Goal: Task Accomplishment & Management: Manage account settings

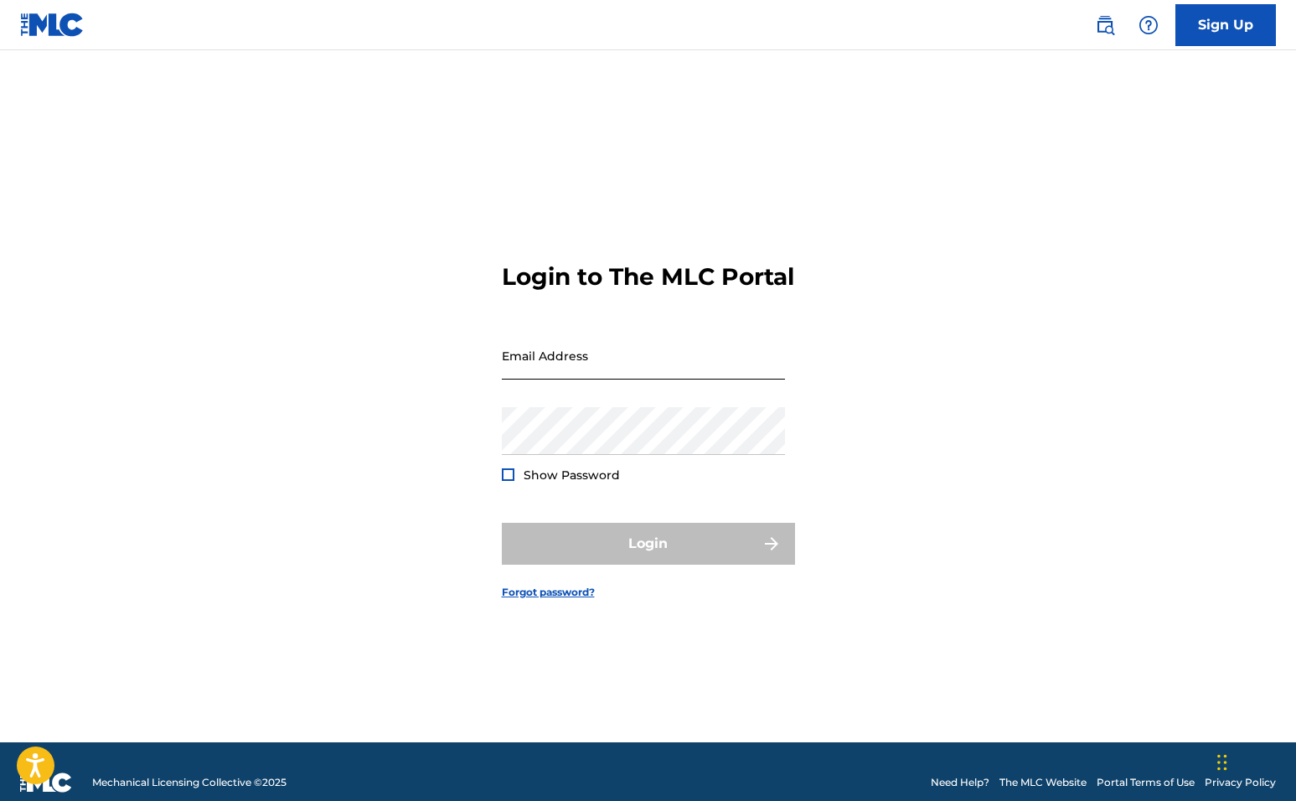
click at [654, 371] on input "Email Address" at bounding box center [643, 356] width 283 height 48
click at [654, 370] on input "Email Address" at bounding box center [643, 356] width 283 height 48
click at [689, 369] on input "Email Address" at bounding box center [643, 356] width 283 height 48
type input "a"
paste input "[EMAIL_ADDRESS][DOMAIN_NAME]"
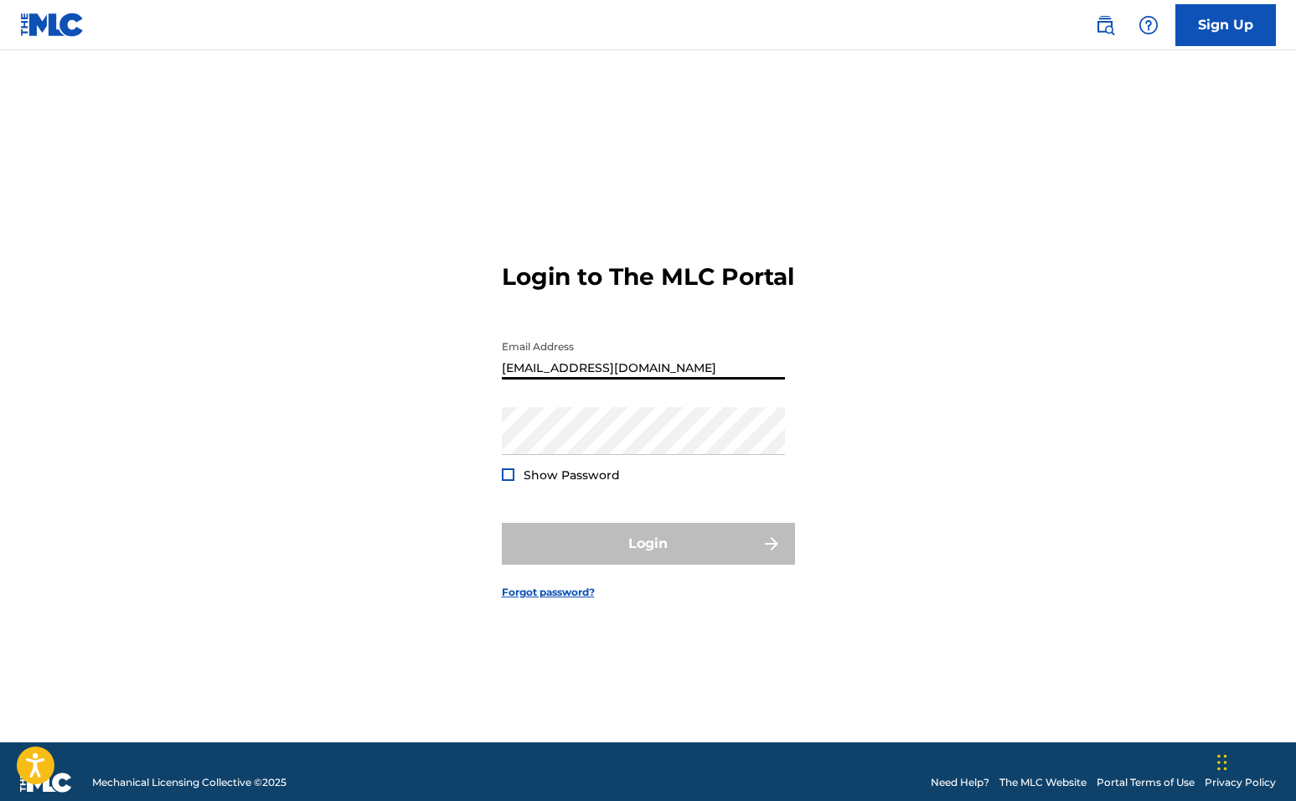
type input "[EMAIL_ADDRESS][DOMAIN_NAME]"
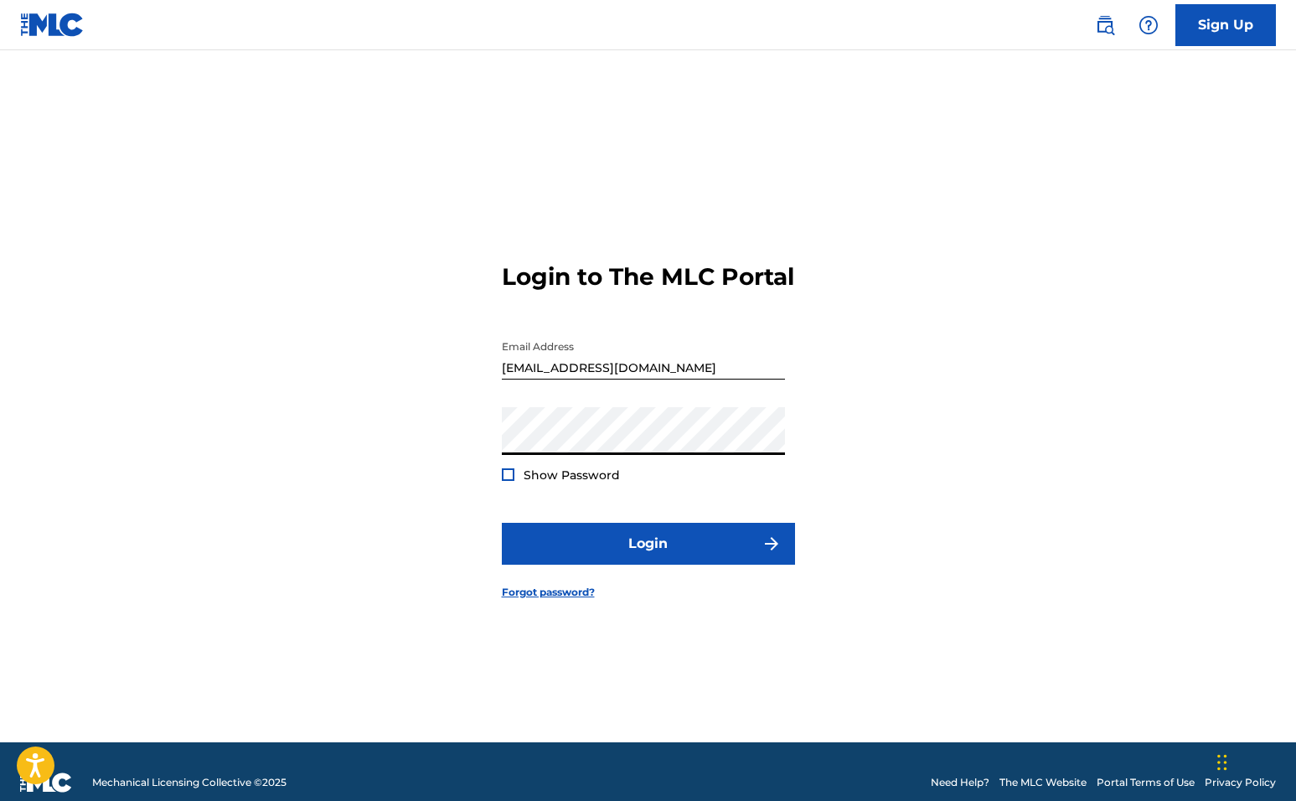
click at [648, 558] on button "Login" at bounding box center [648, 544] width 293 height 42
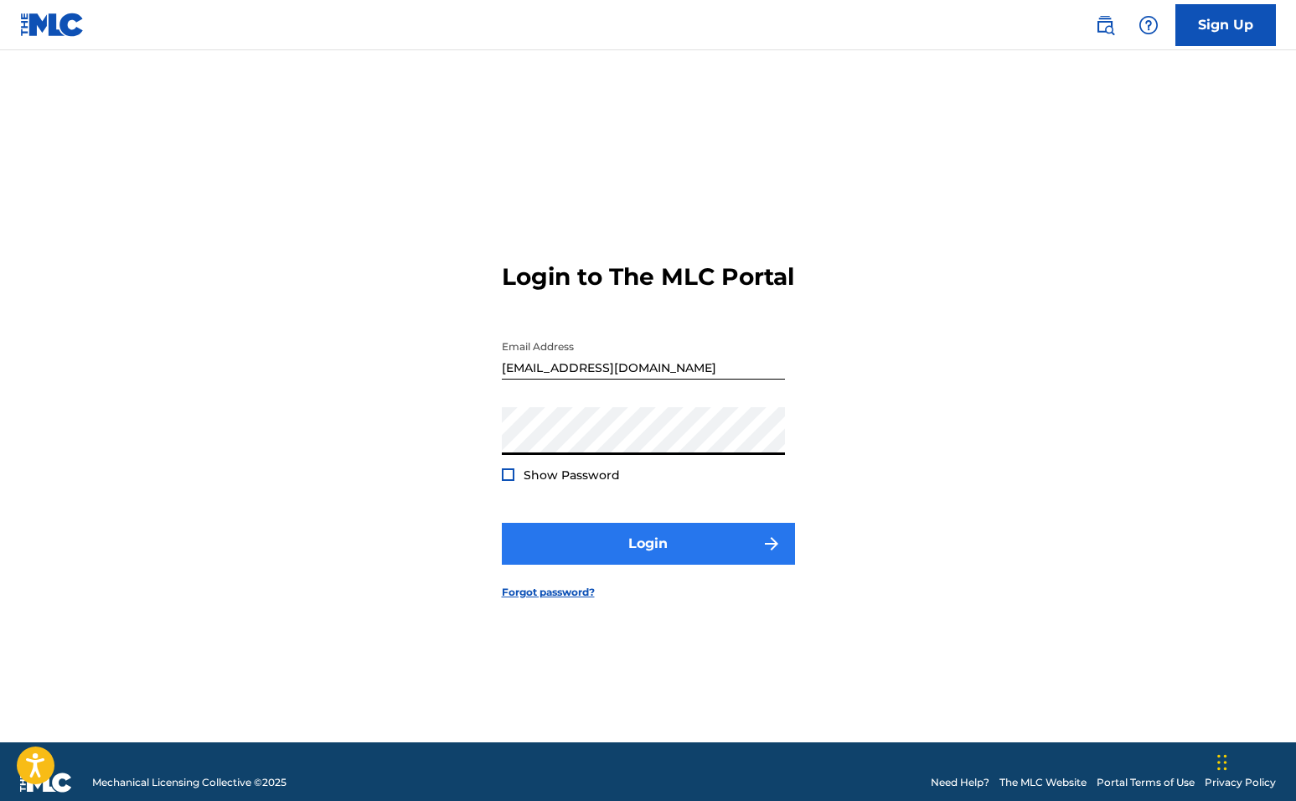
click at [623, 558] on button "Login" at bounding box center [648, 544] width 293 height 42
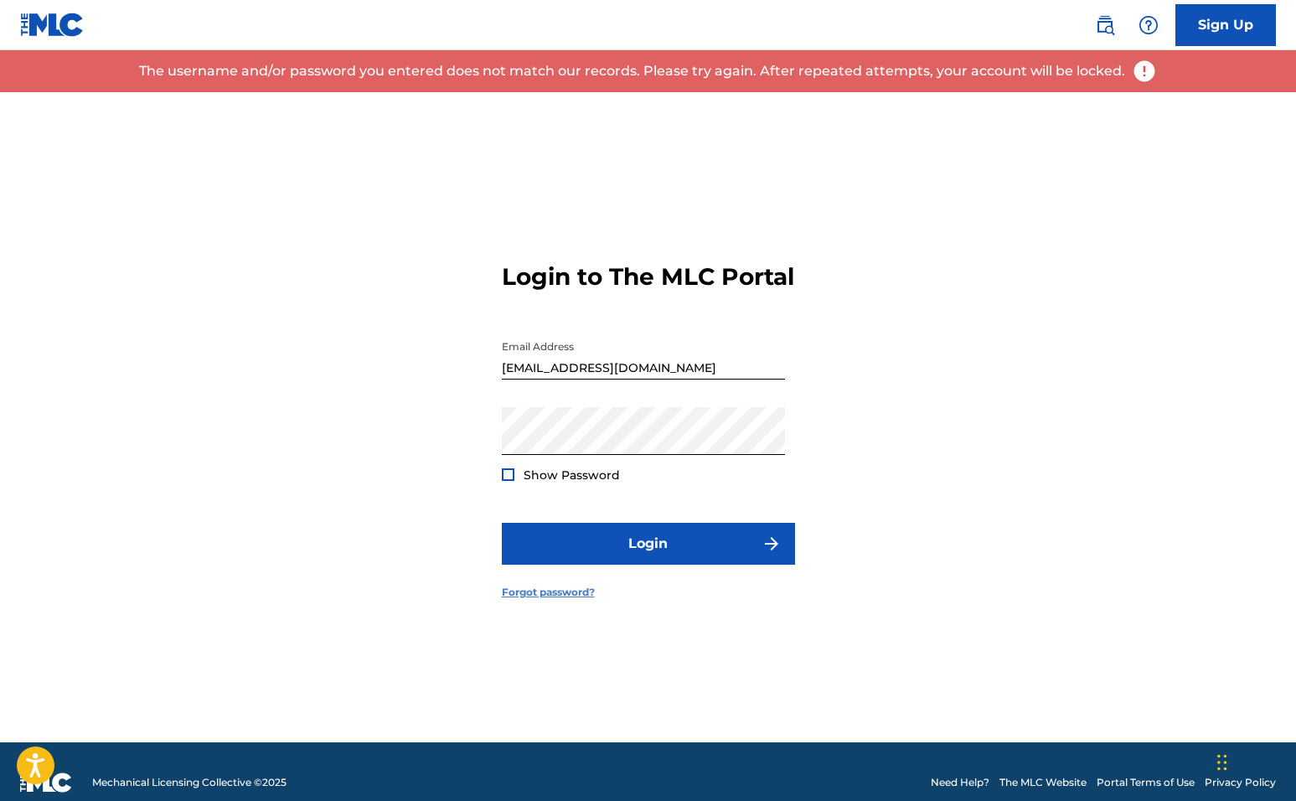
click at [574, 600] on link "Forgot password?" at bounding box center [548, 592] width 93 height 15
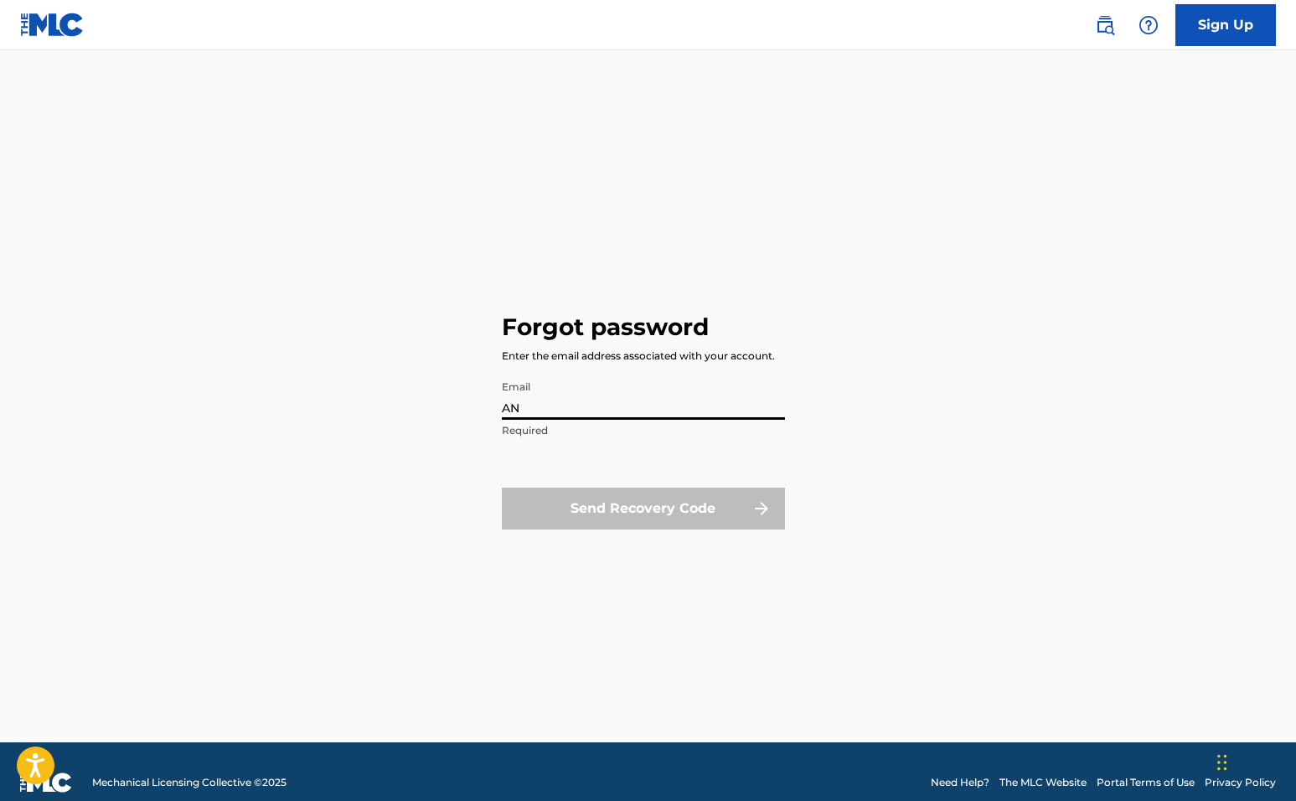
type input "A"
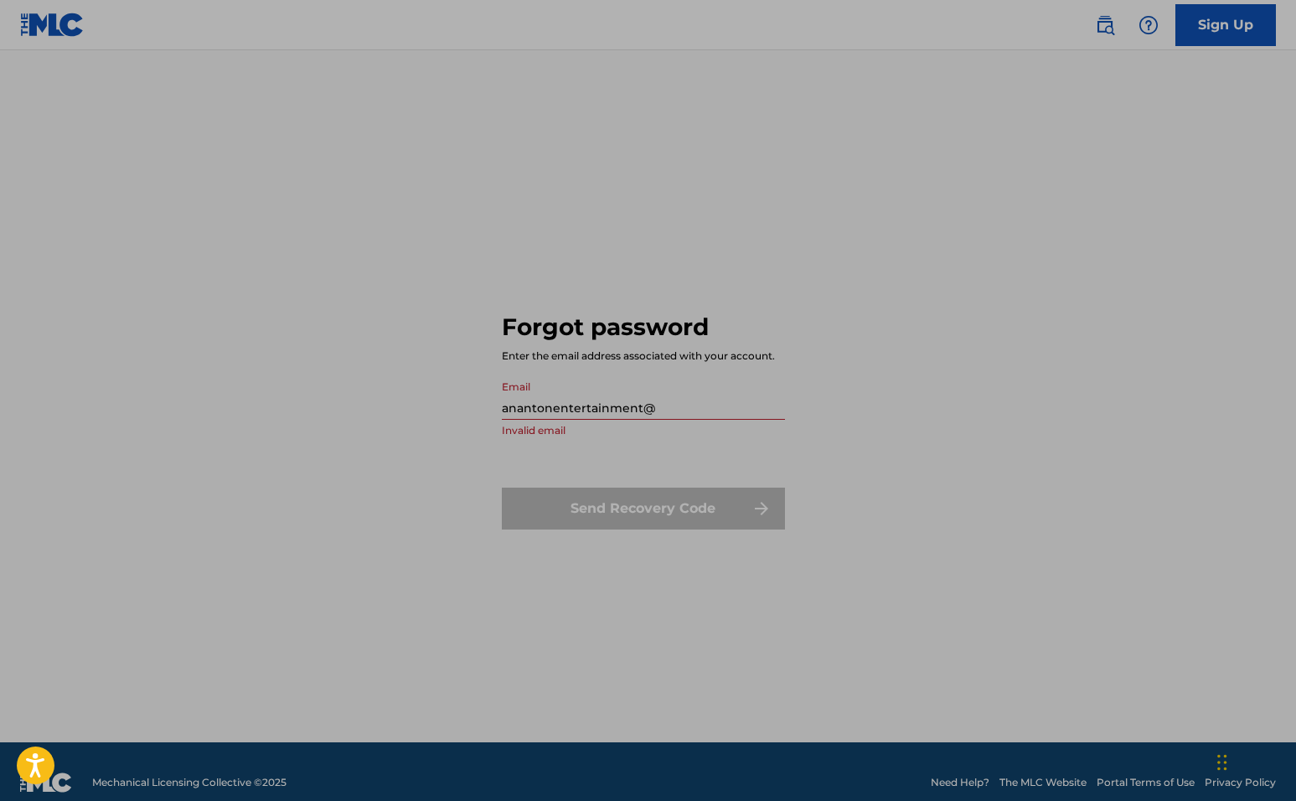
click at [183, 51] on body "Accessibility Screen-Reader Guide, Feedback, and Issue Reporting | New window C…" at bounding box center [648, 400] width 1296 height 801
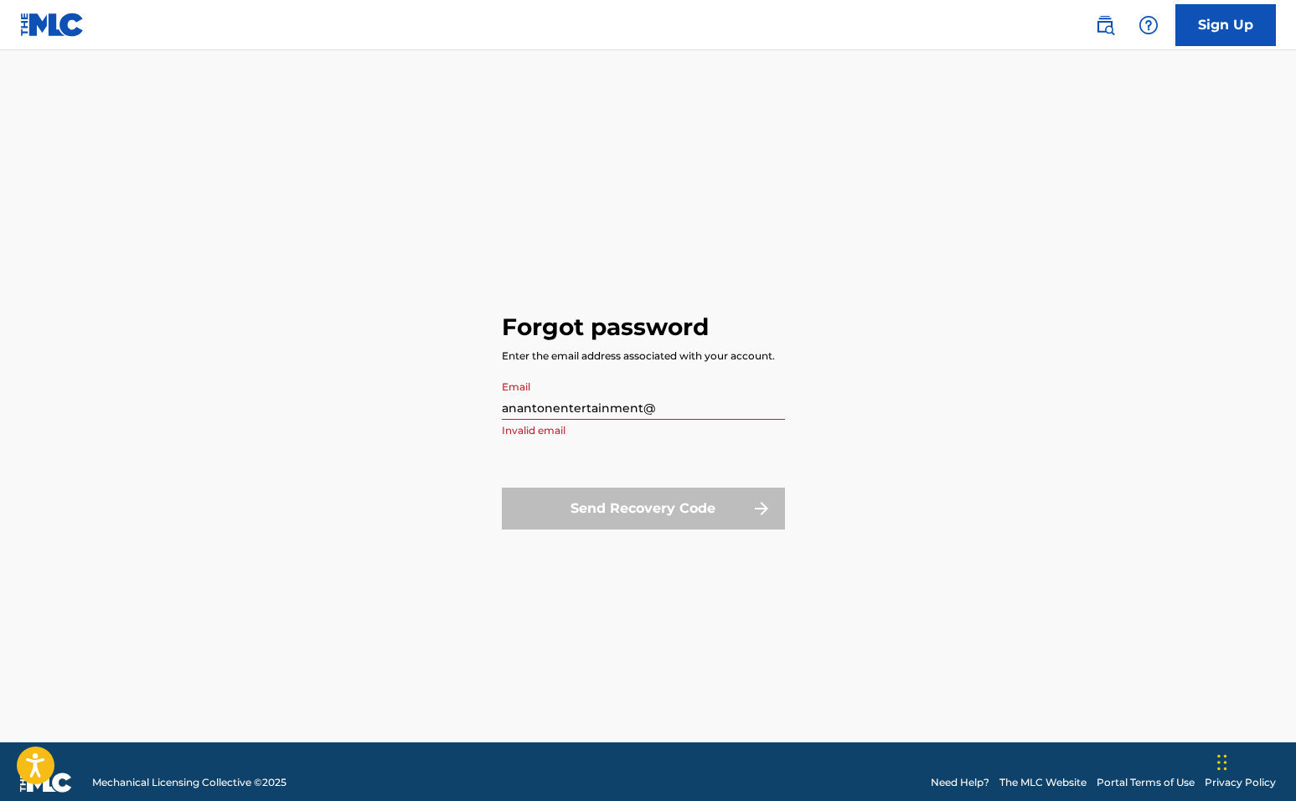
click at [699, 397] on input "anantonentertainment@" at bounding box center [643, 396] width 283 height 48
click at [694, 400] on input "anantonentertainment@" at bounding box center [643, 396] width 283 height 48
click at [680, 410] on input "anantonentertainment@" at bounding box center [643, 396] width 283 height 48
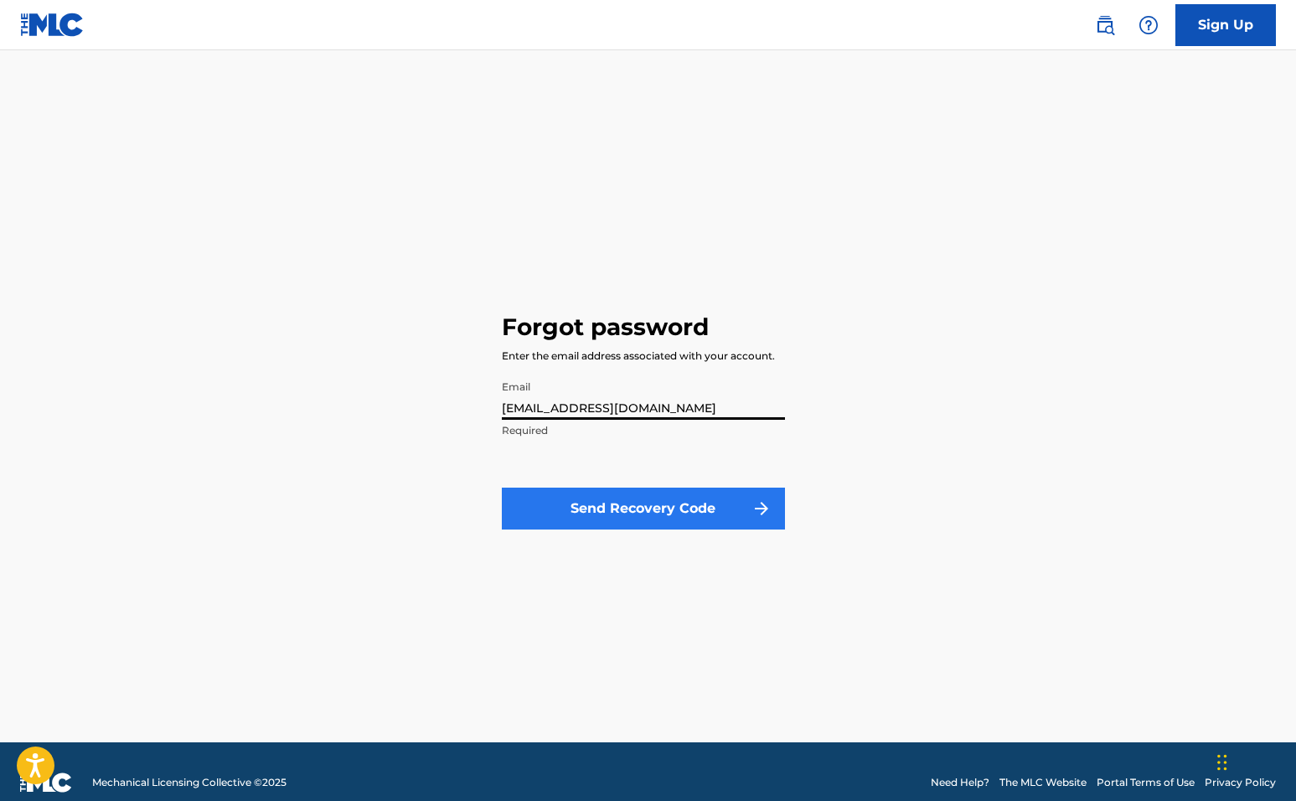
type input "[EMAIL_ADDRESS][DOMAIN_NAME]"
click at [609, 507] on button "Send Recovery Code" at bounding box center [643, 509] width 283 height 42
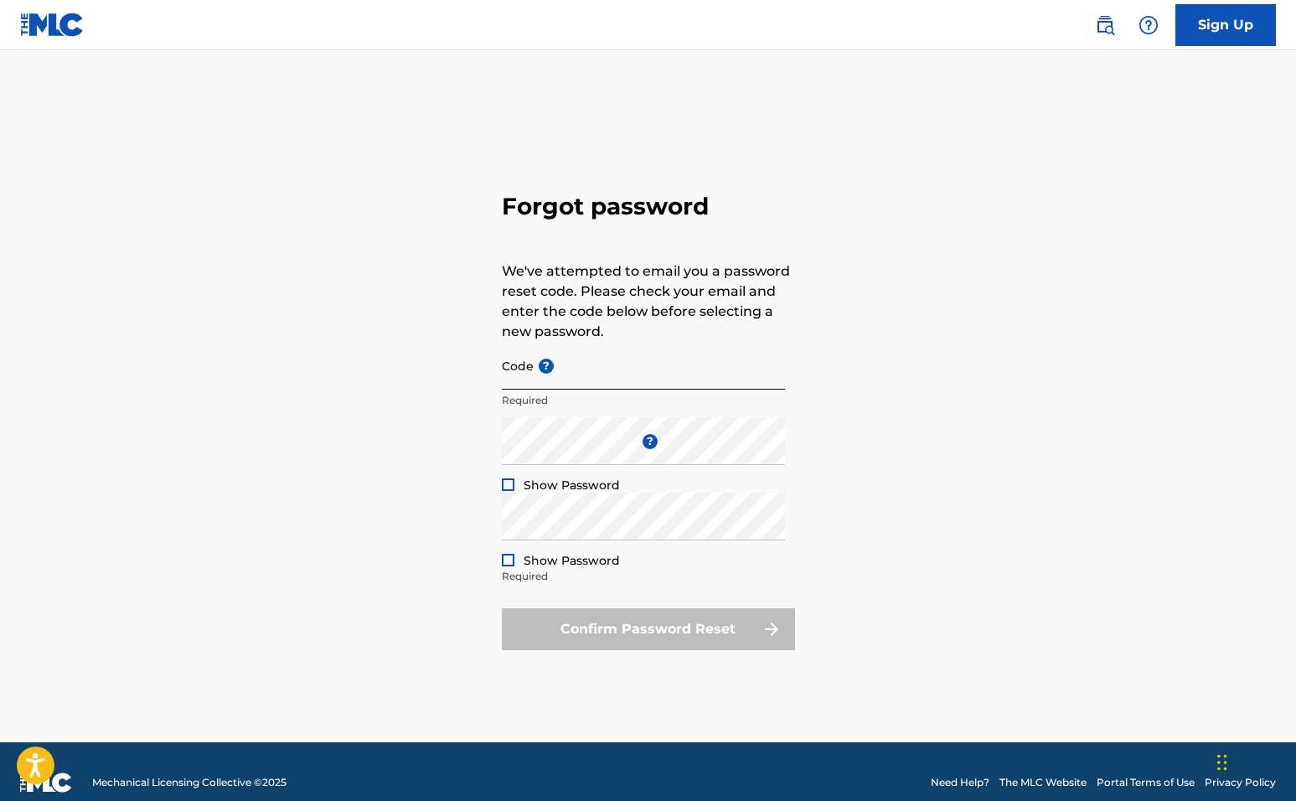
click at [596, 373] on input "Code ?" at bounding box center [643, 366] width 283 height 48
paste input "FP_a2da4401c146e009e8d3990919d9"
type input "FP_a2da4401c146e009e8d3990919d9"
click at [498, 450] on div "Forgot password We've attempted to email you a password reset code. Please chec…" at bounding box center [648, 417] width 1173 height 650
click at [507, 488] on div at bounding box center [508, 484] width 13 height 13
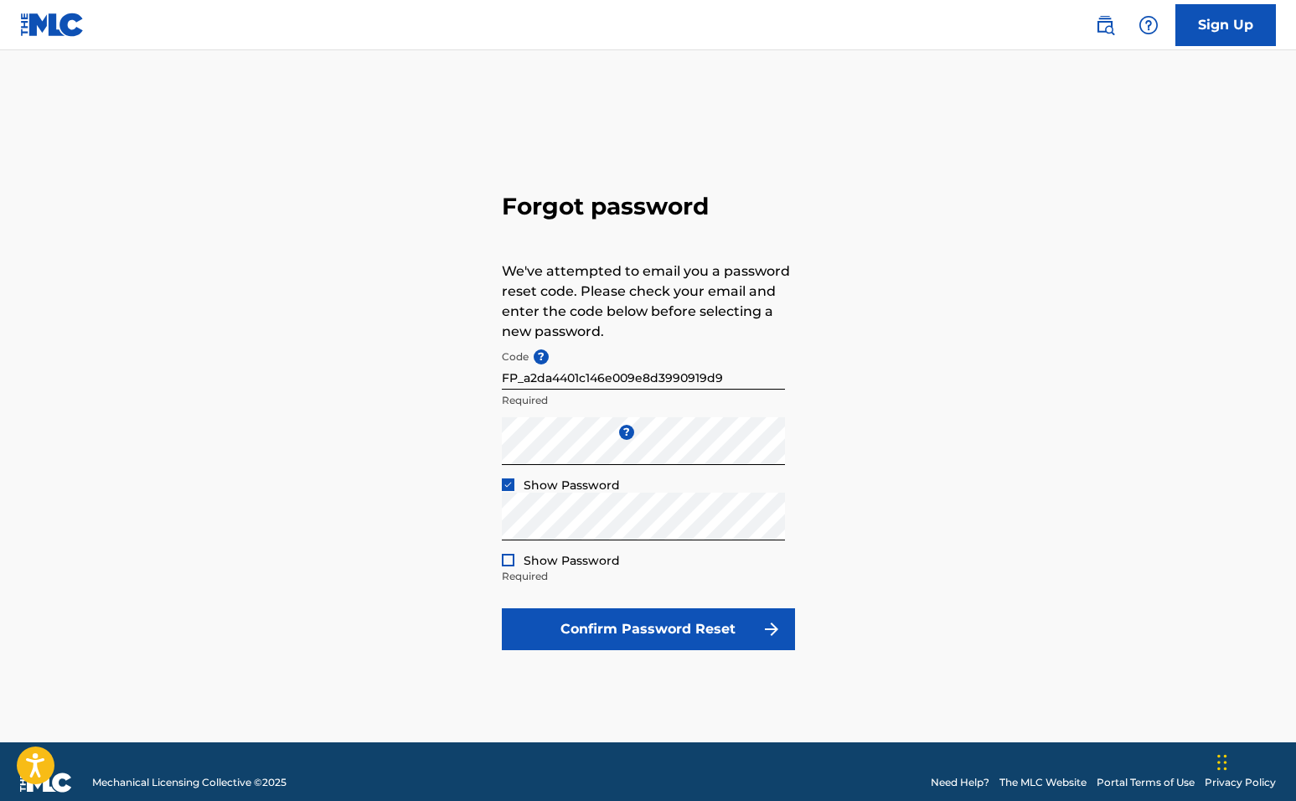
click at [512, 487] on img at bounding box center [507, 484] width 9 height 9
click at [507, 554] on div at bounding box center [508, 560] width 13 height 13
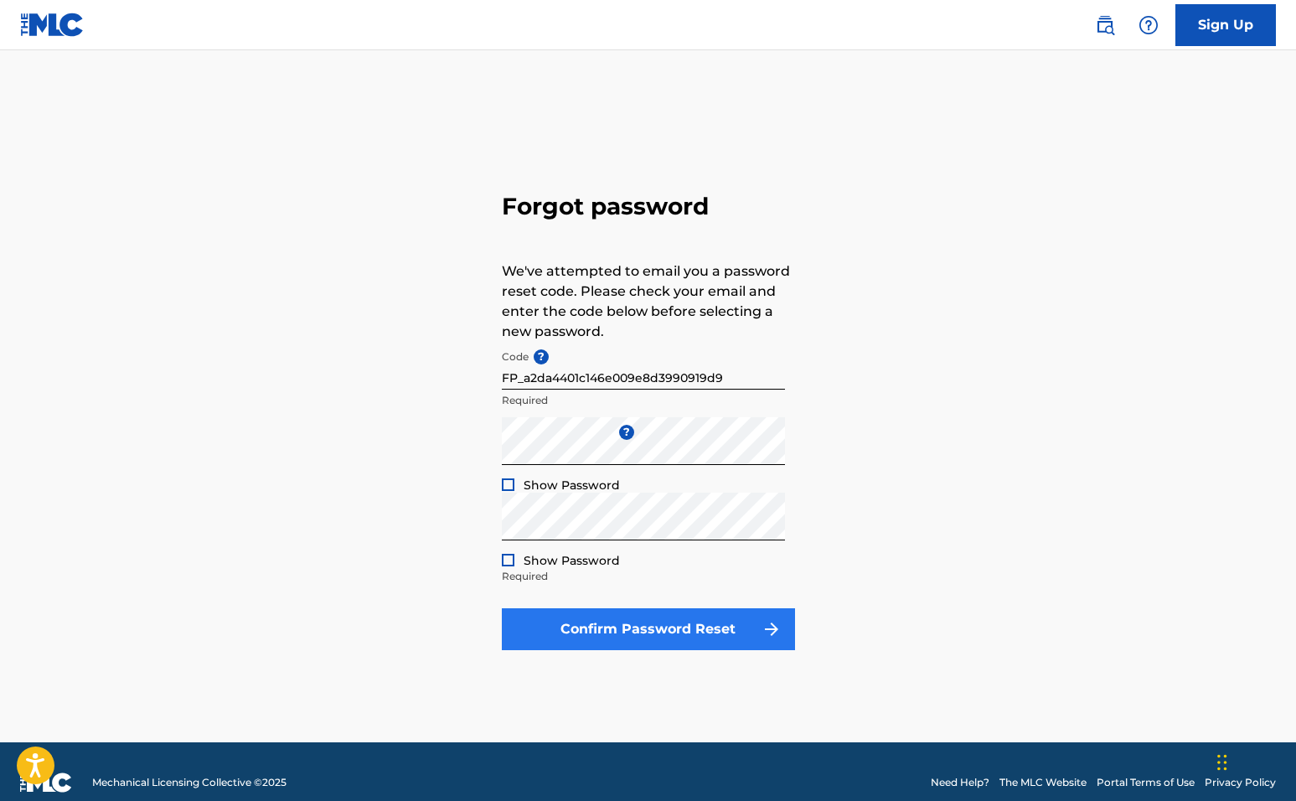
click at [580, 611] on button "Confirm Password Reset" at bounding box center [648, 629] width 293 height 42
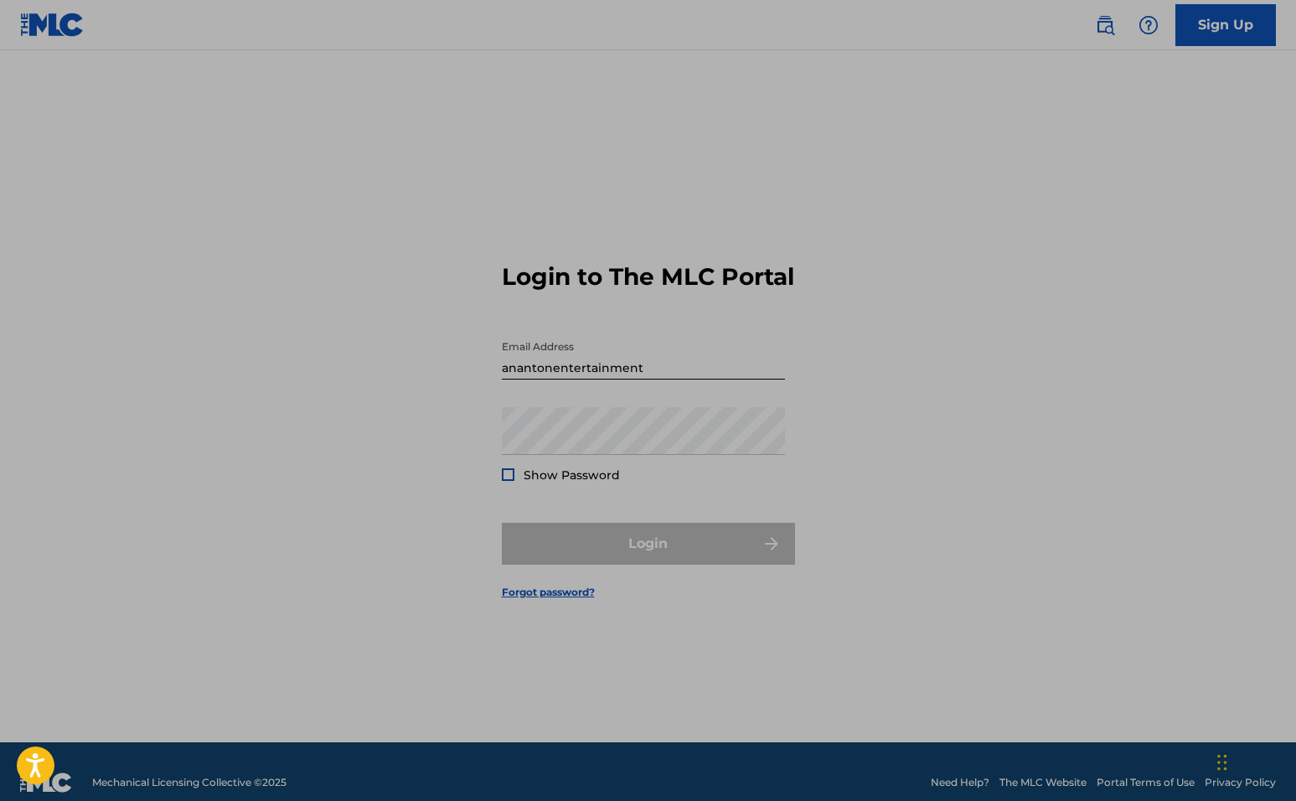
click at [997, 514] on div "Login to The MLC Portal Email Address anantonentertainment Password Show Passwo…" at bounding box center [648, 417] width 1173 height 650
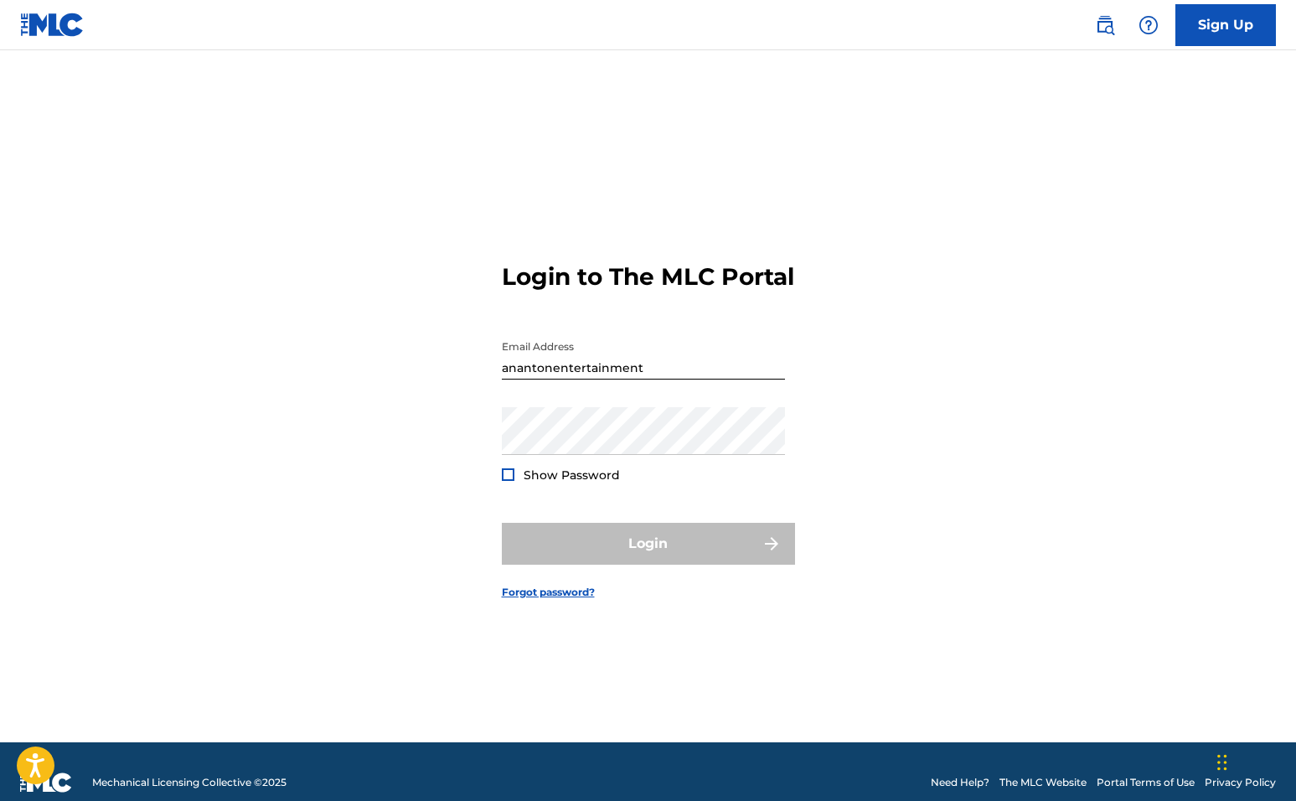
click at [696, 379] on input "anantonentertainment" at bounding box center [643, 356] width 283 height 48
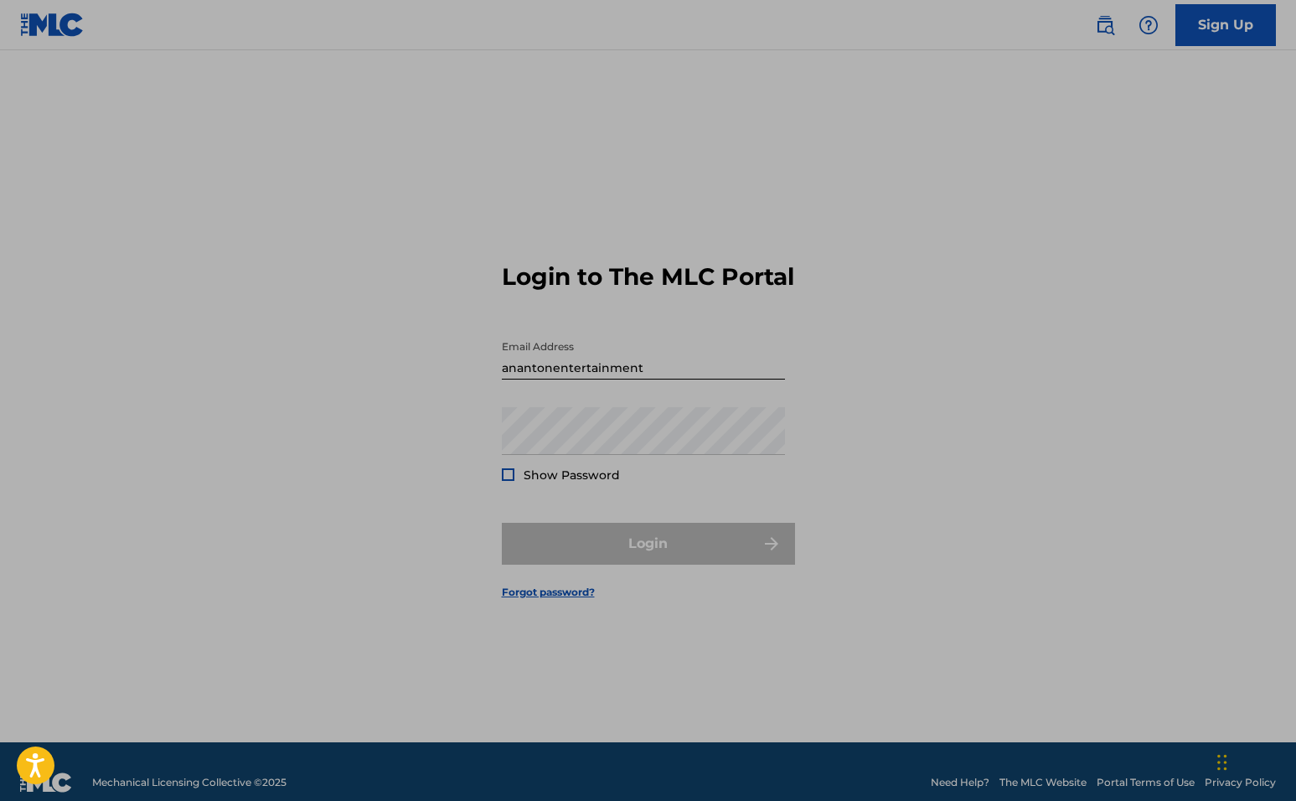
click at [690, 379] on input "anantonentertainment" at bounding box center [643, 356] width 283 height 48
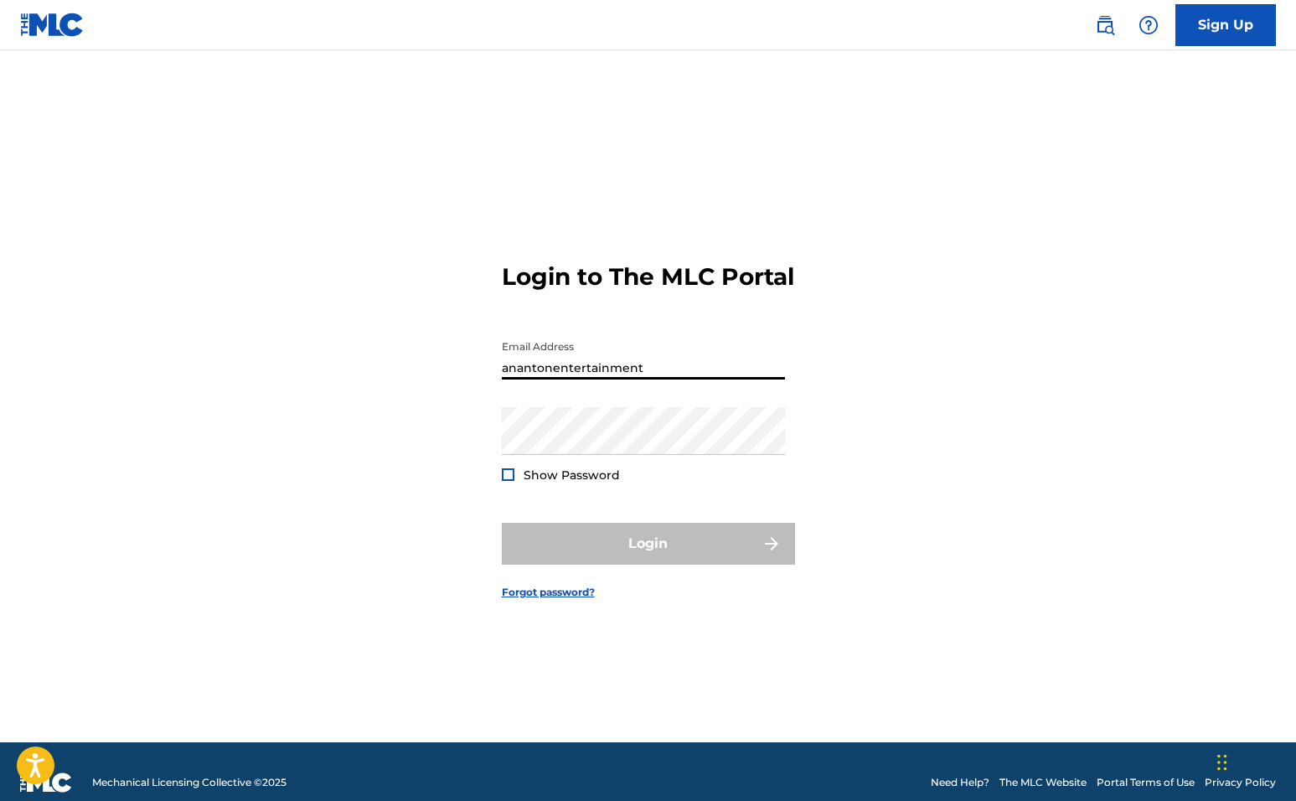
click at [658, 379] on input "anantonentertainment" at bounding box center [643, 356] width 283 height 48
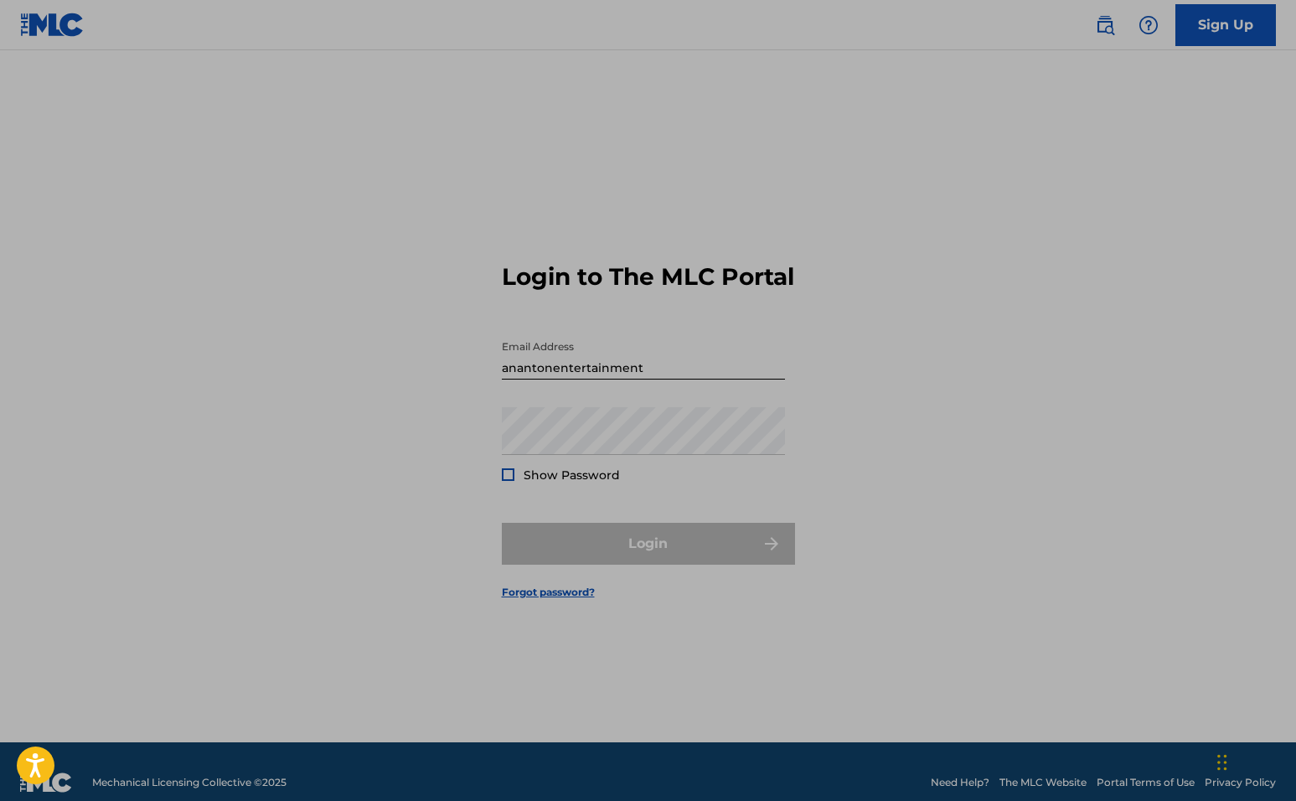
click at [192, 45] on body "Accessibility Screen-Reader Guide, Feedback, and Issue Reporting | New window C…" at bounding box center [648, 400] width 1296 height 801
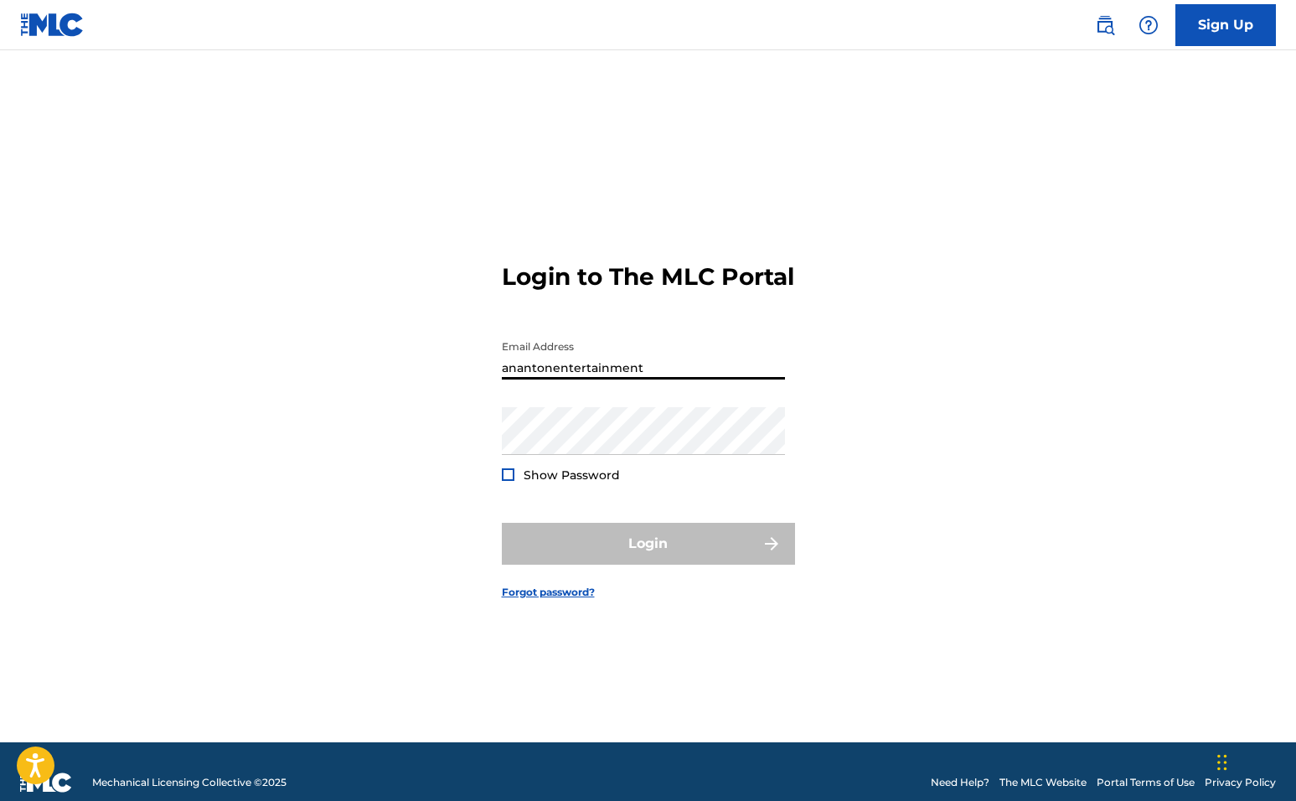
click at [662, 377] on input "anantonentertainment" at bounding box center [643, 356] width 283 height 48
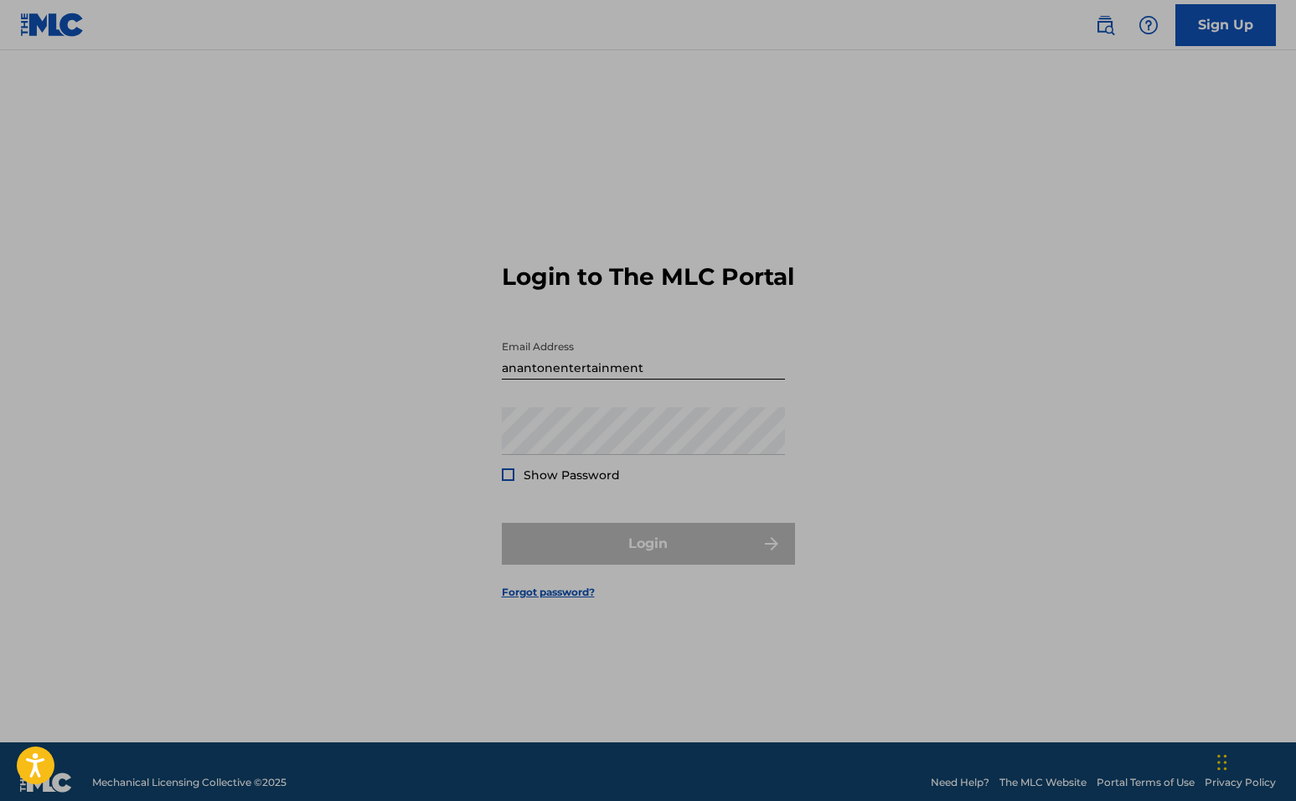
click at [662, 376] on input "anantonentertainment" at bounding box center [643, 356] width 283 height 48
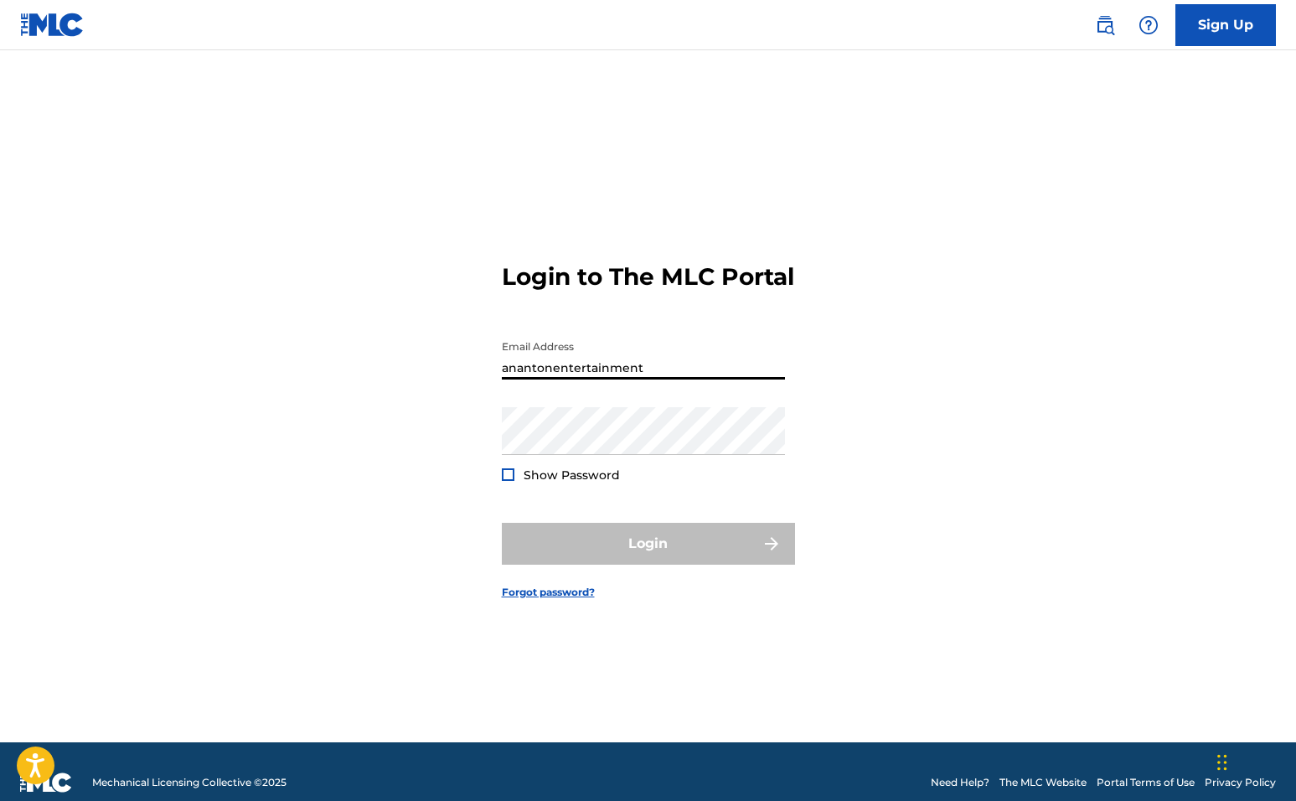
click at [662, 377] on input "anantonentertainment" at bounding box center [643, 356] width 283 height 48
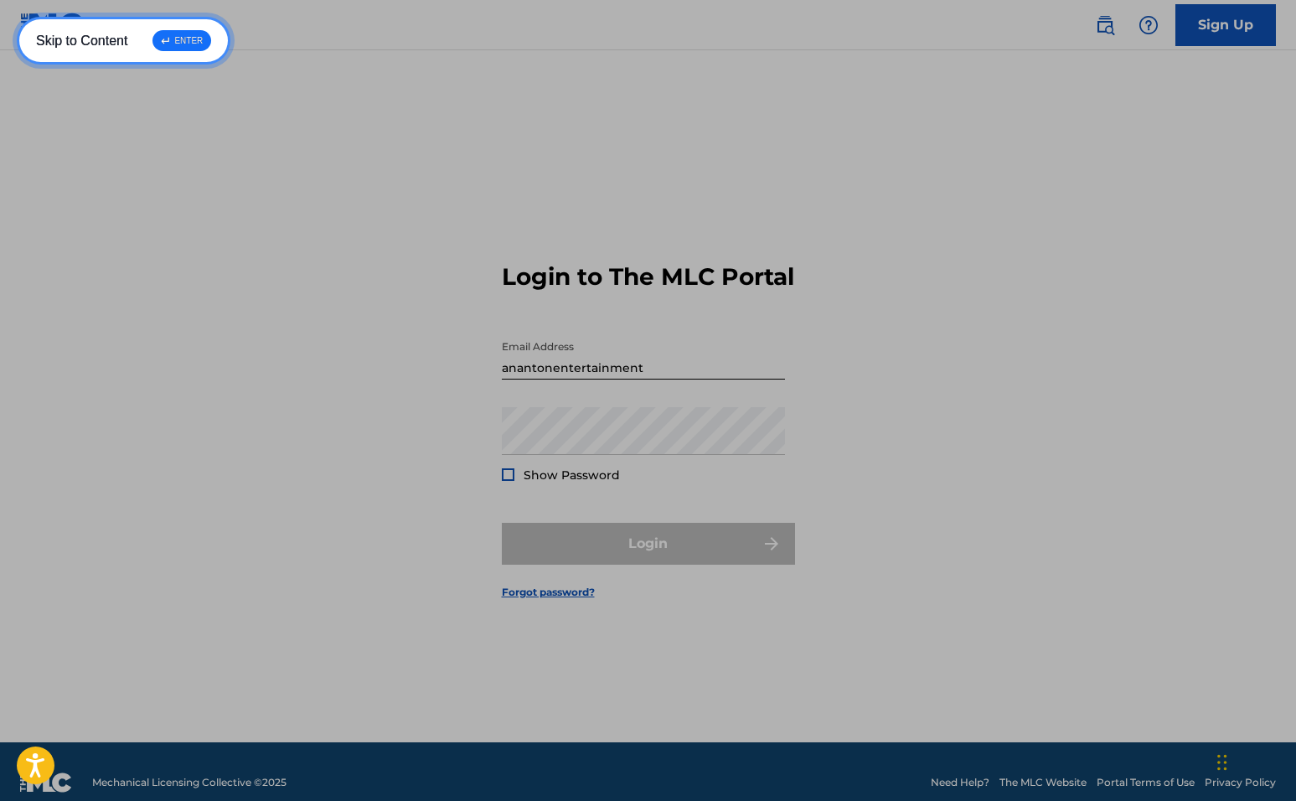
click at [124, 40] on link "Skip to Content ↵ ENTER" at bounding box center [124, 41] width 214 height 48
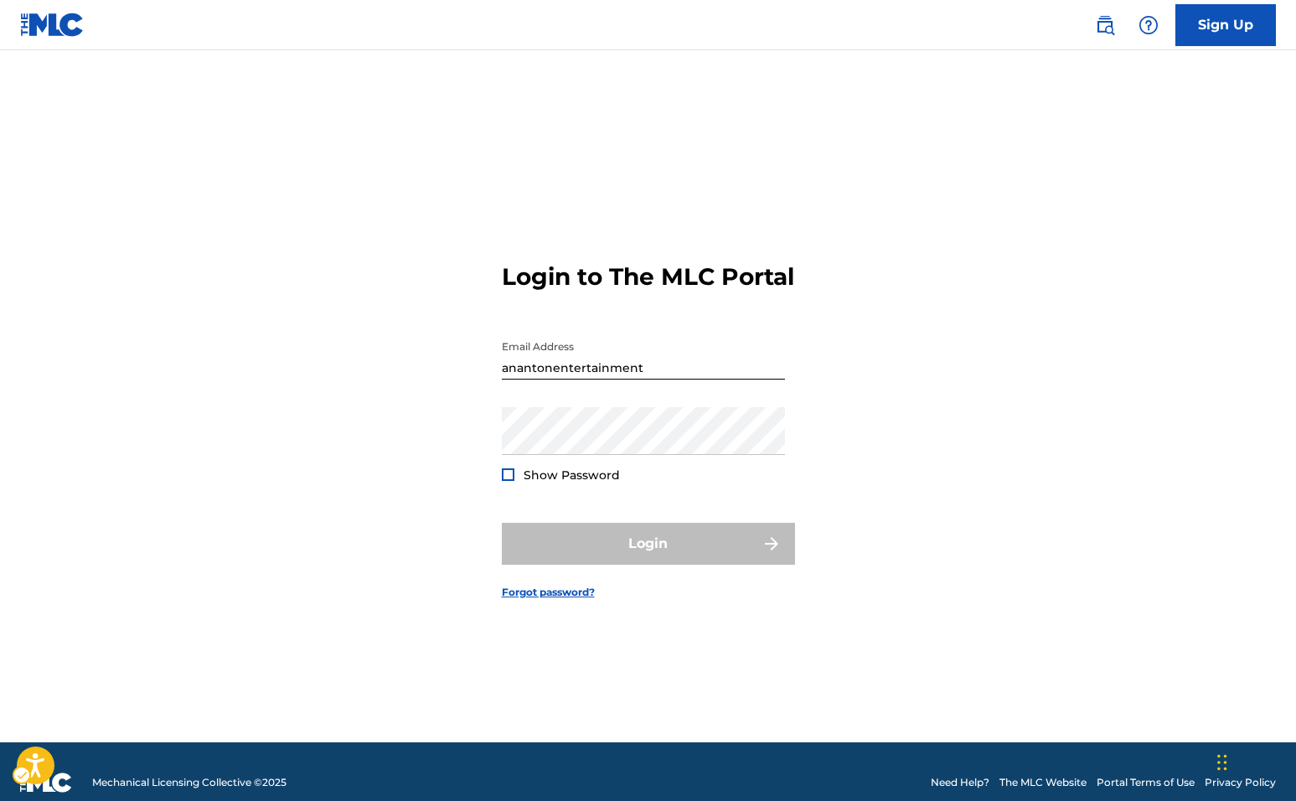
click at [192, 41] on nav "Public Search Sign Up" at bounding box center [648, 25] width 1296 height 50
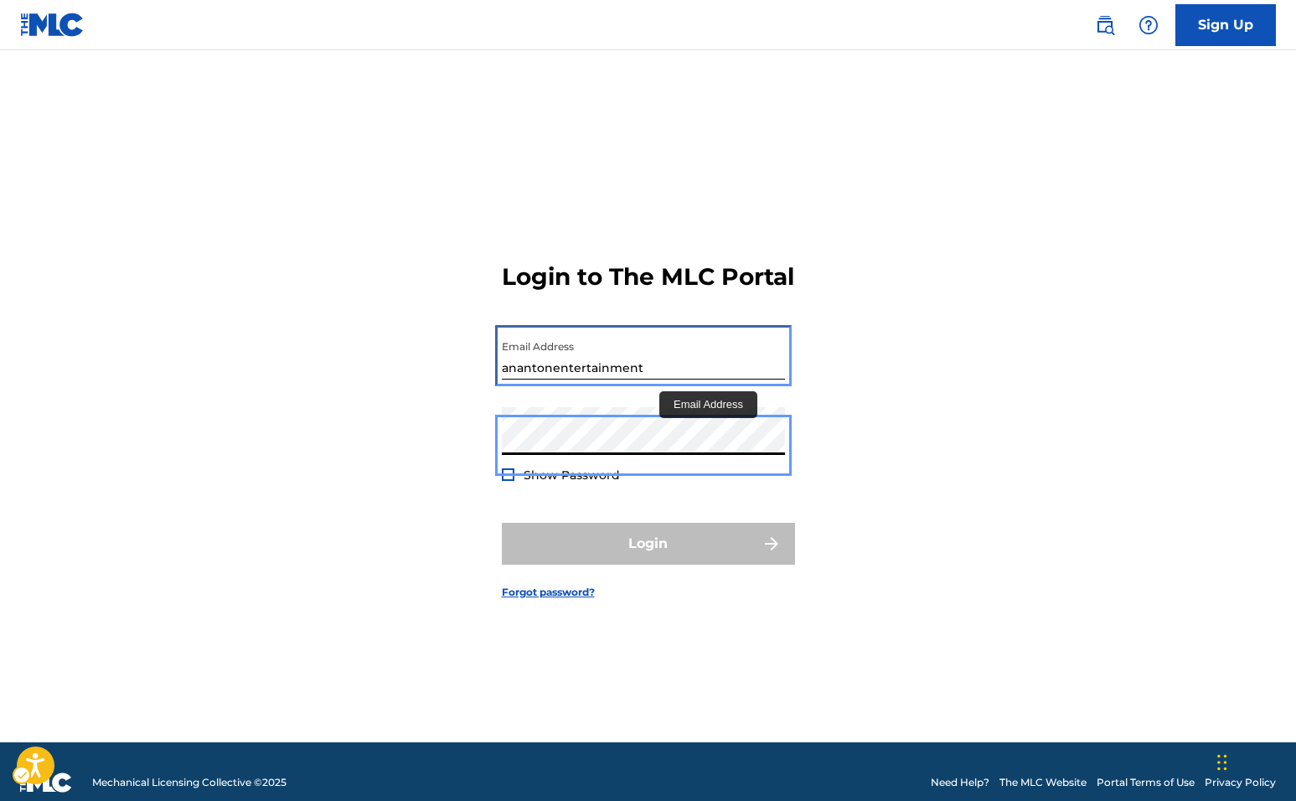
click at [664, 379] on input "anantonentertainment" at bounding box center [643, 356] width 283 height 48
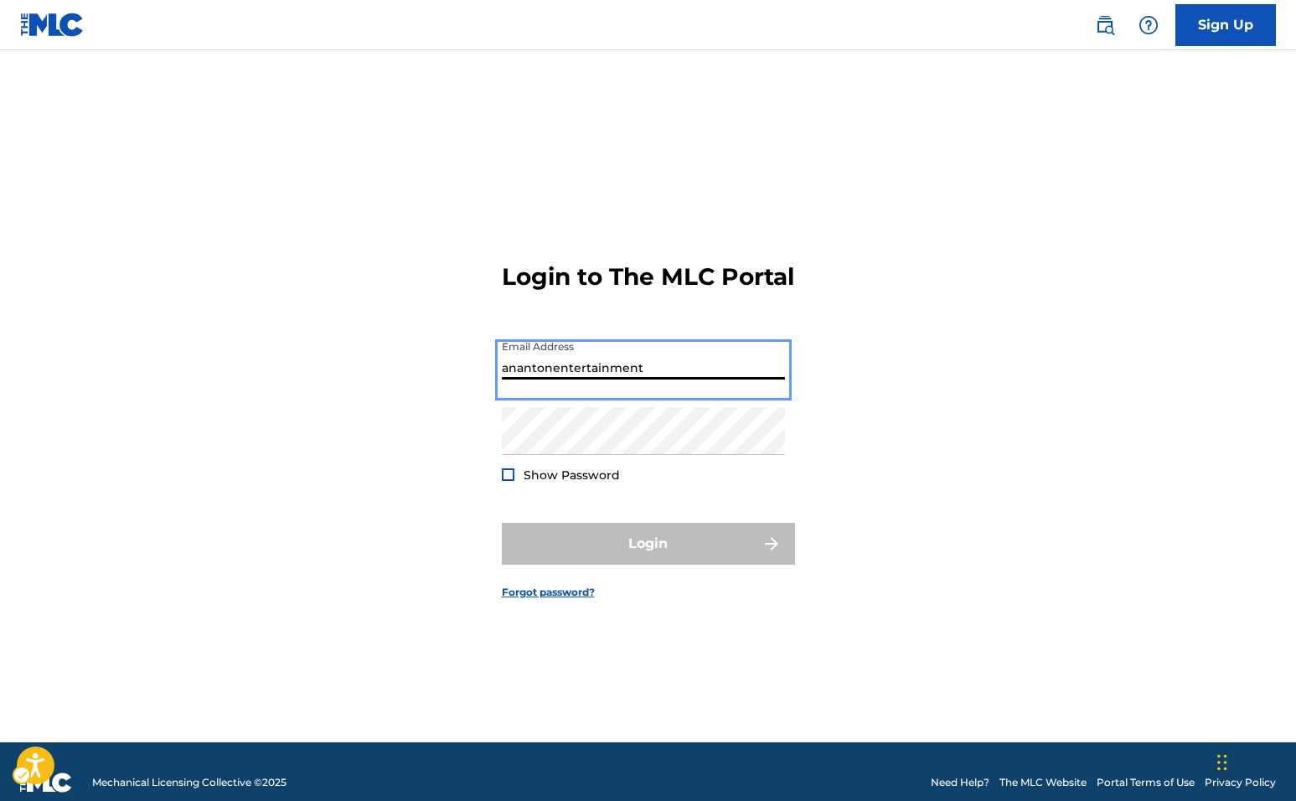
paste input "@"
type input "[EMAIL_ADDRESS][DOMAIN_NAME]"
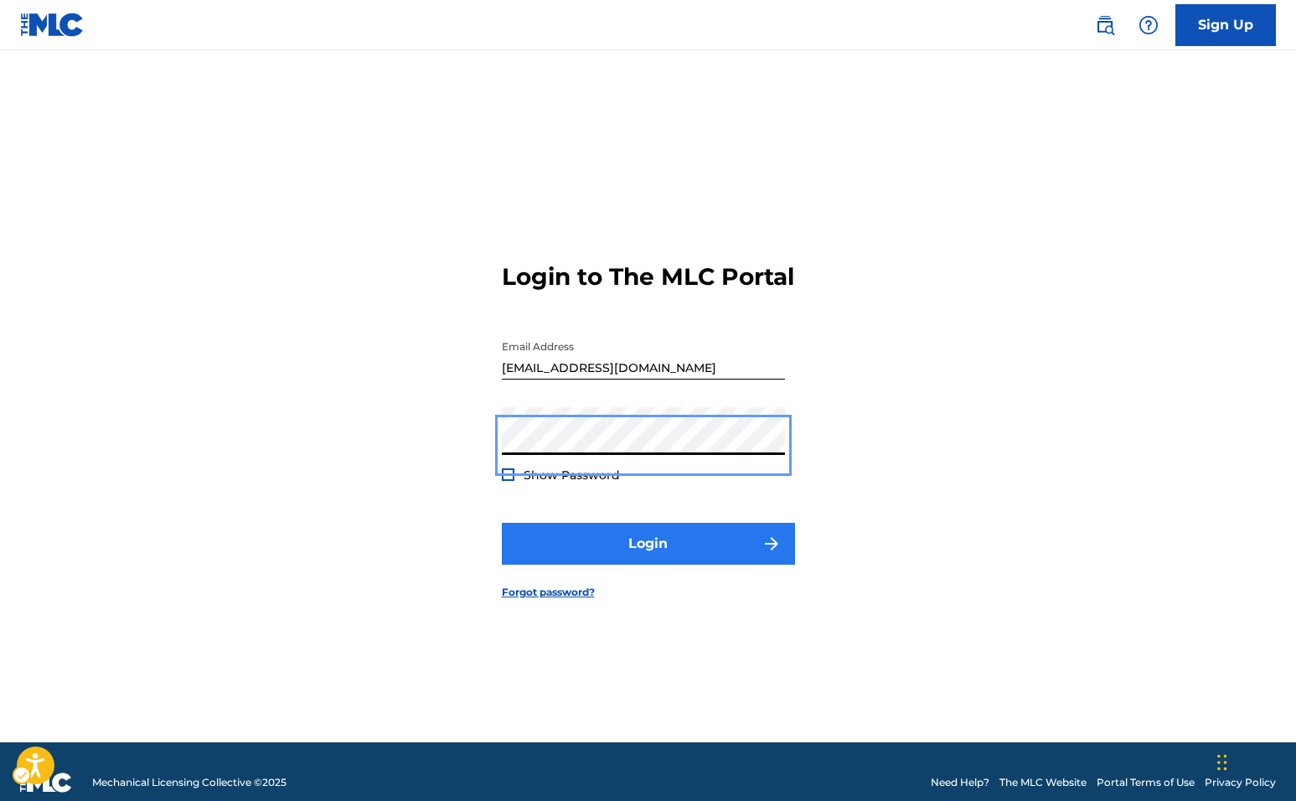
click at [651, 547] on button "Login" at bounding box center [648, 544] width 293 height 42
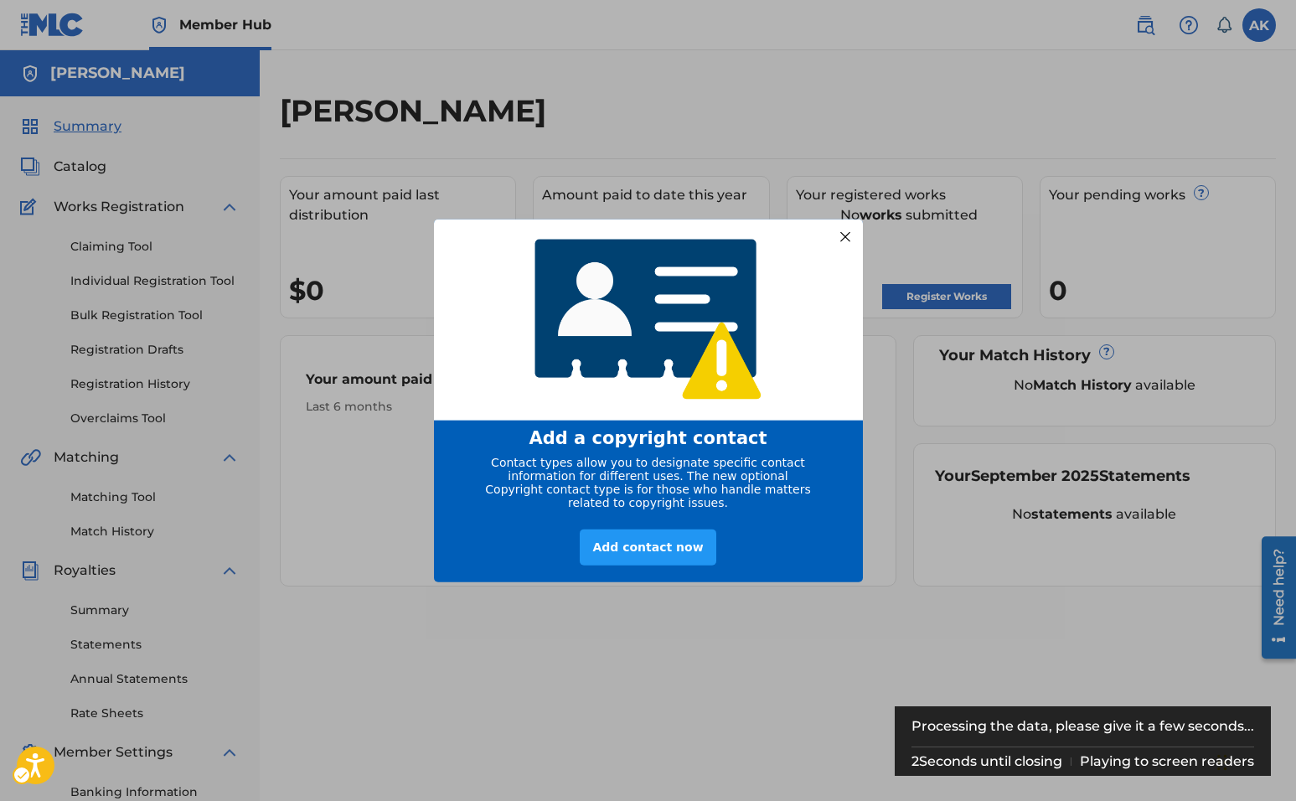
click at [844, 231] on div at bounding box center [845, 236] width 22 height 22
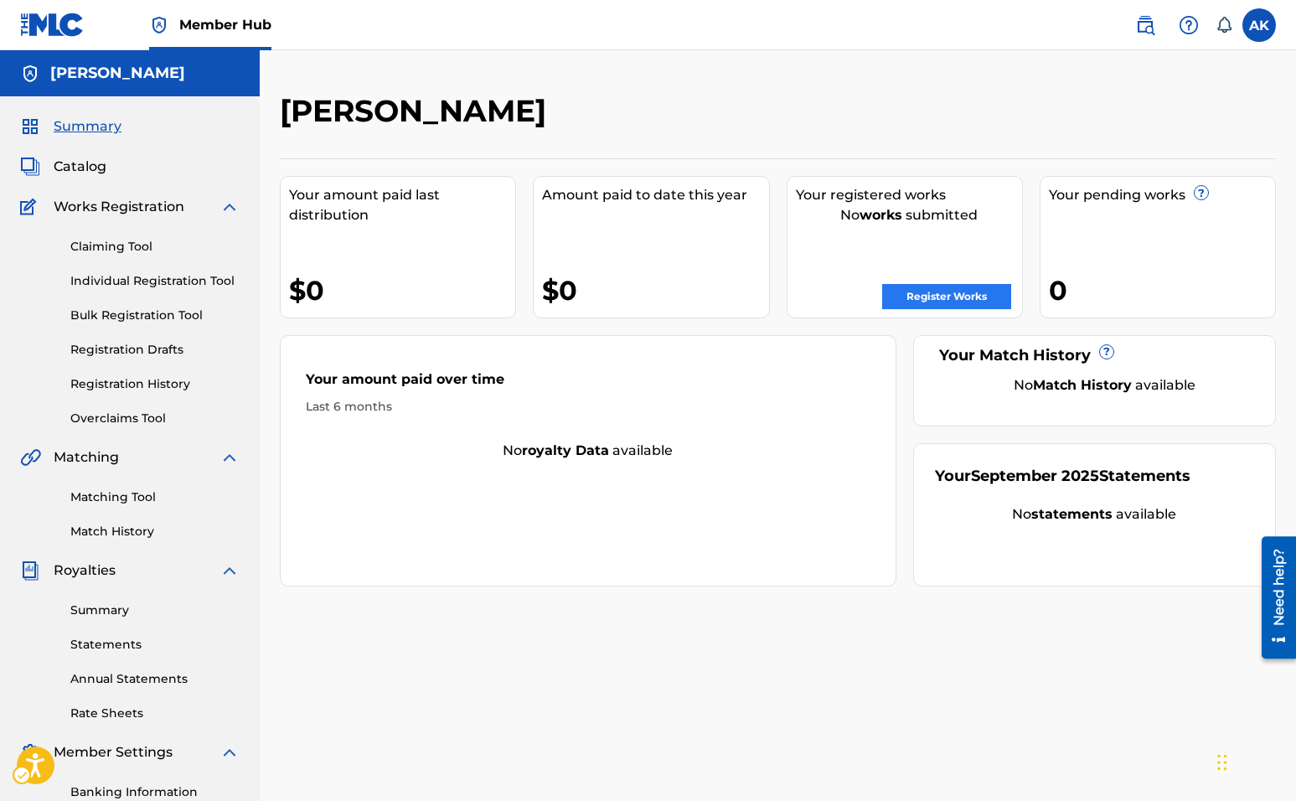
click at [933, 302] on link "Register Works" at bounding box center [946, 296] width 129 height 25
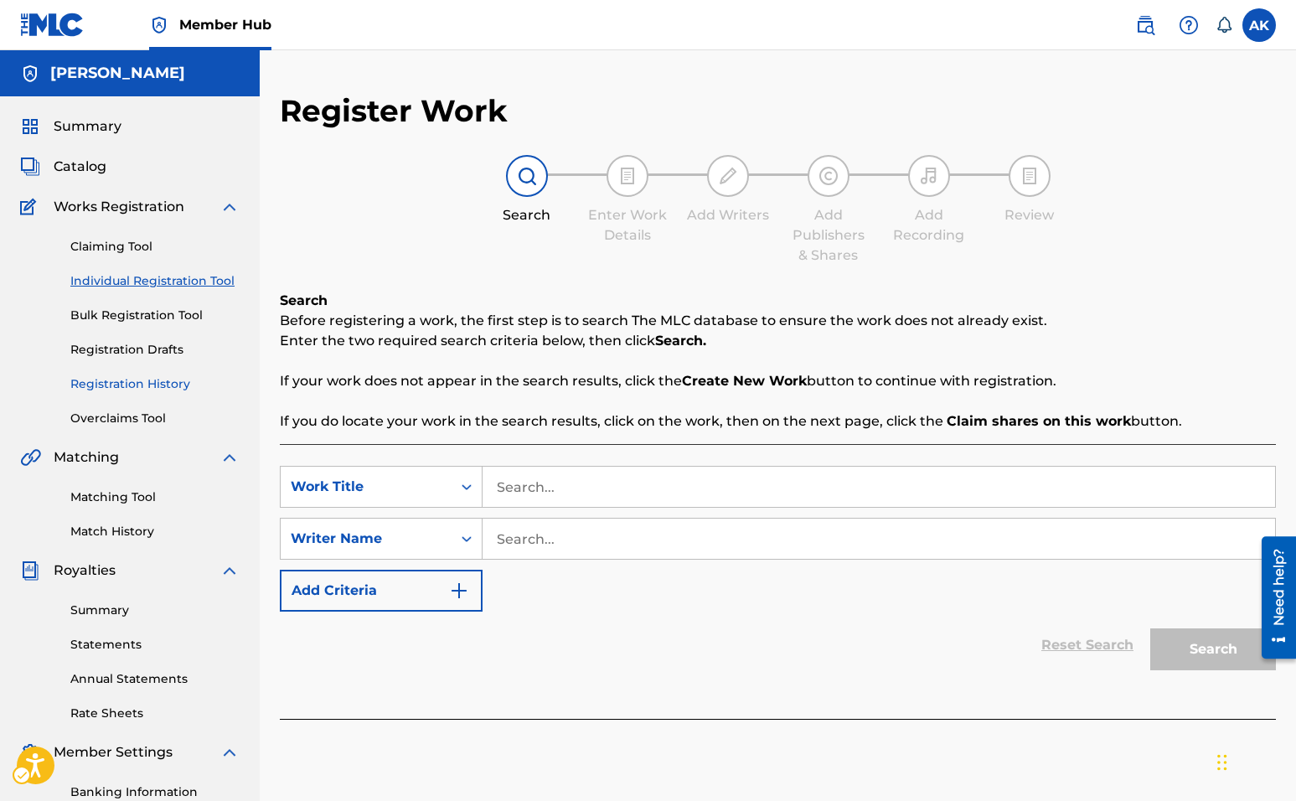
click at [132, 389] on link "Registration History" at bounding box center [154, 384] width 169 height 18
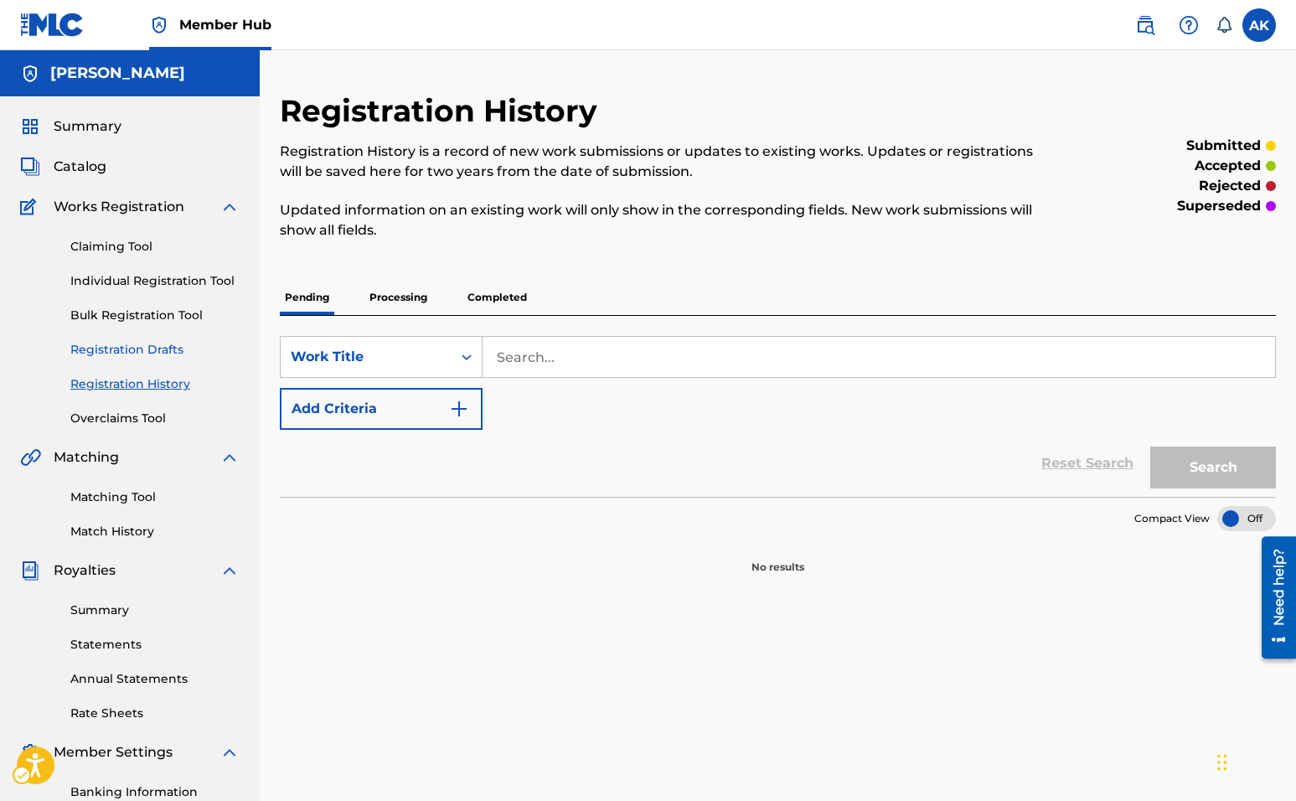
click at [142, 350] on link "Registration Drafts" at bounding box center [154, 350] width 169 height 18
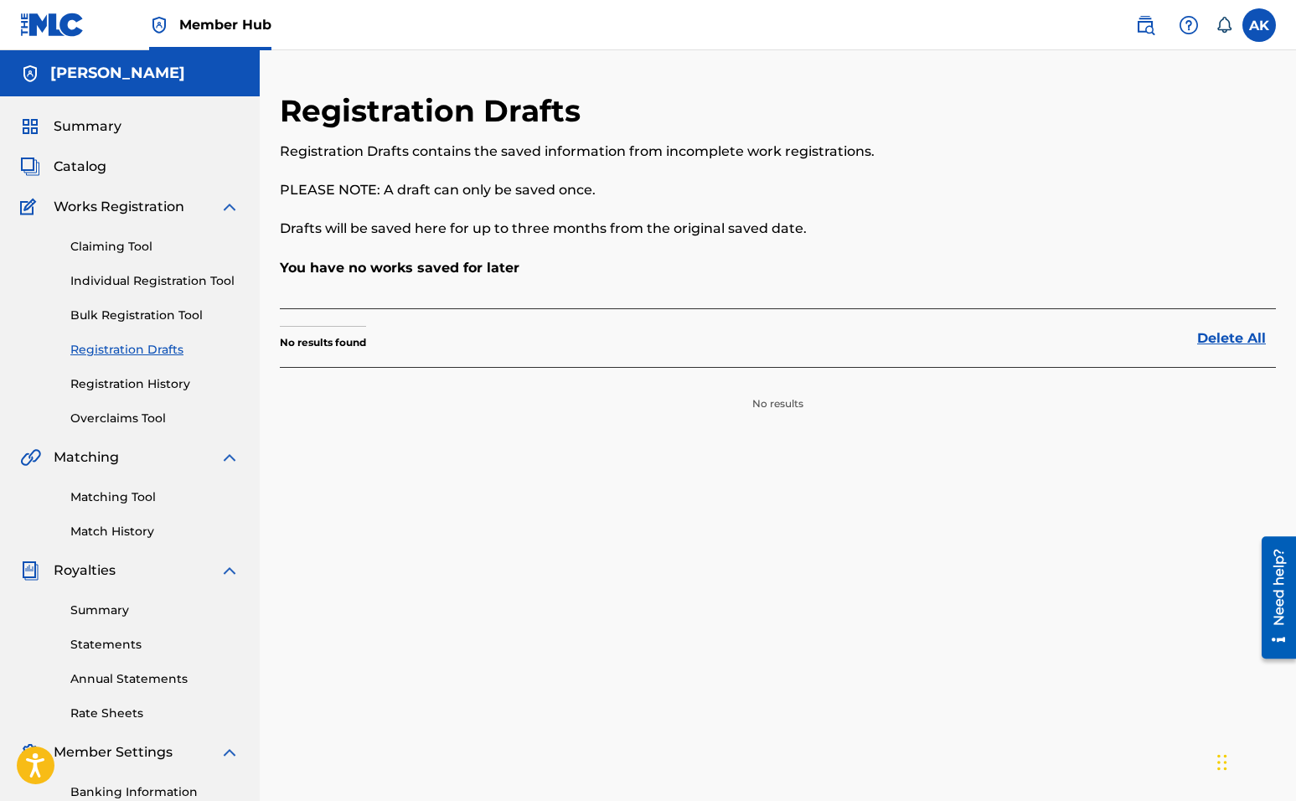
click at [161, 306] on div "Claiming Tool Individual Registration Tool Bulk Registration Tool Registration …" at bounding box center [129, 322] width 219 height 210
click at [147, 320] on link "Bulk Registration Tool" at bounding box center [154, 316] width 169 height 18
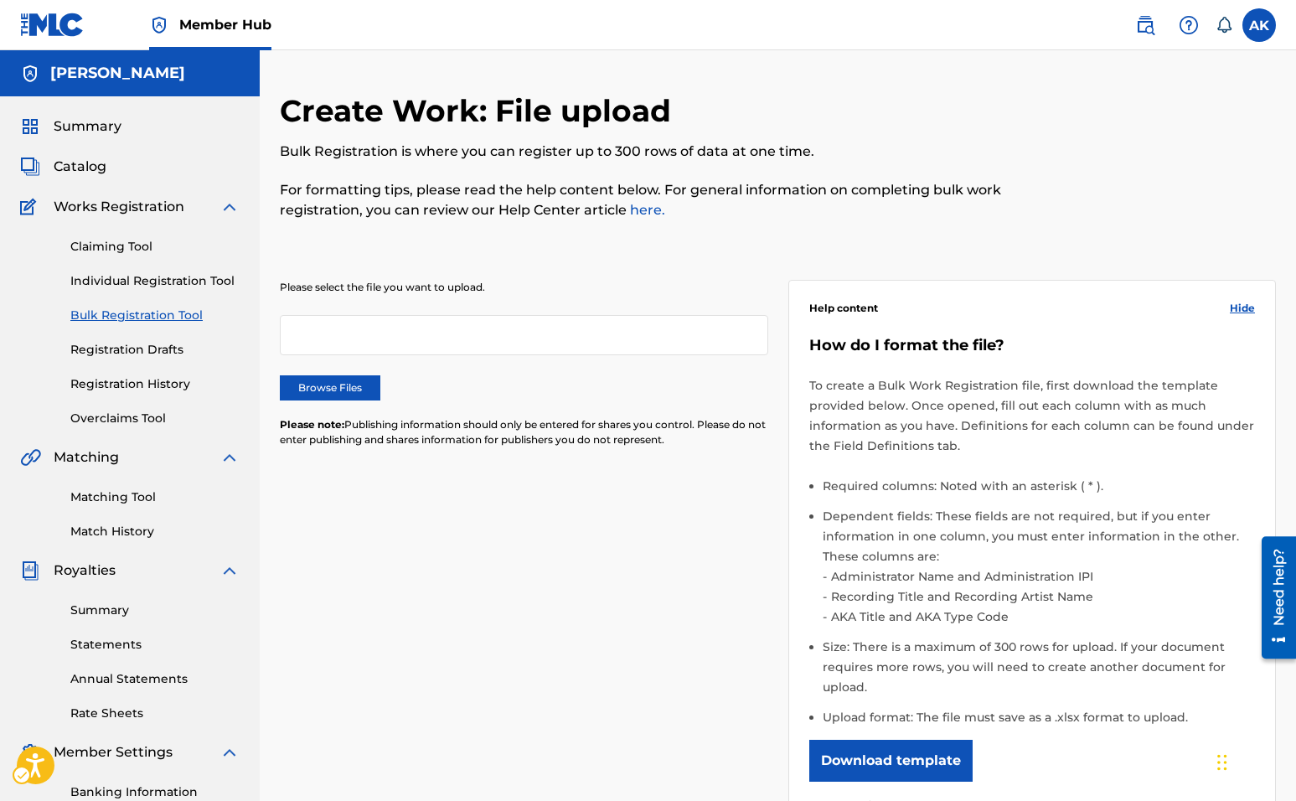
click at [147, 317] on link "Bulk Registration Tool" at bounding box center [154, 316] width 169 height 18
